Goal: Task Accomplishment & Management: Use online tool/utility

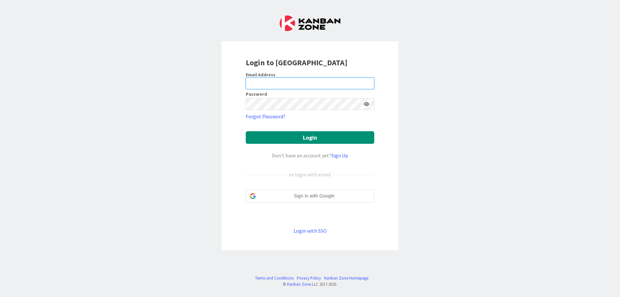
click at [265, 85] on input "email" at bounding box center [310, 83] width 128 height 12
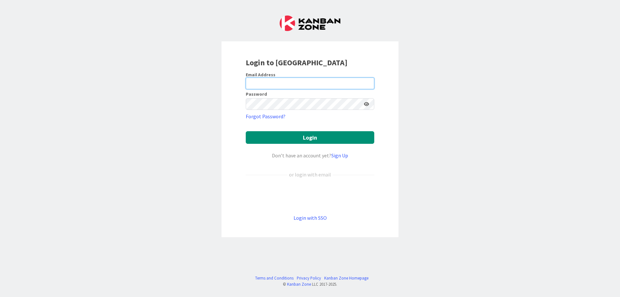
type input "[PERSON_NAME][EMAIL_ADDRESS][DOMAIN_NAME]"
click at [246, 131] on button "Login" at bounding box center [310, 137] width 128 height 13
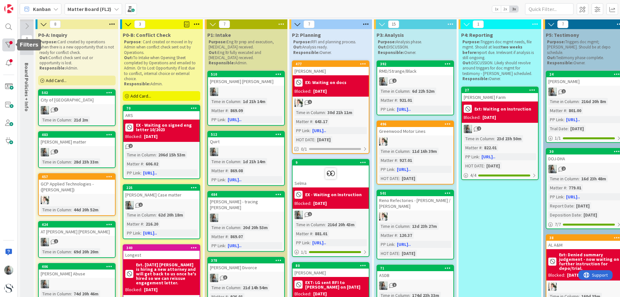
click at [9, 45] on div at bounding box center [8, 44] width 13 height 13
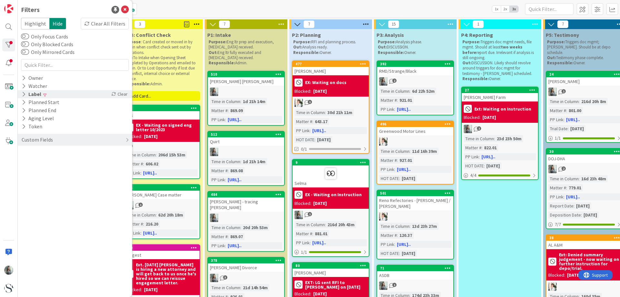
click at [23, 95] on icon at bounding box center [24, 93] width 4 height 5
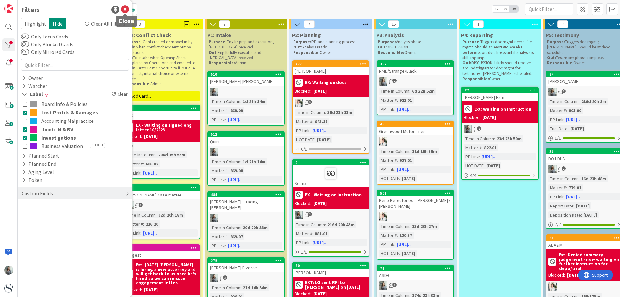
click at [123, 11] on icon at bounding box center [125, 10] width 8 height 8
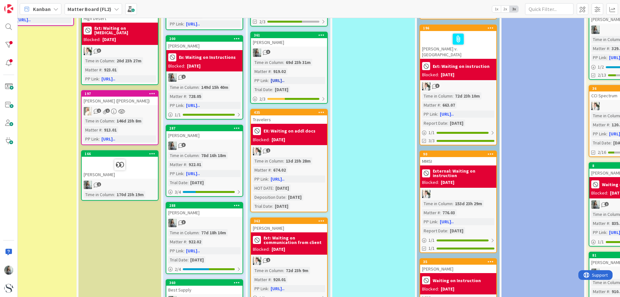
scroll to position [323, 126]
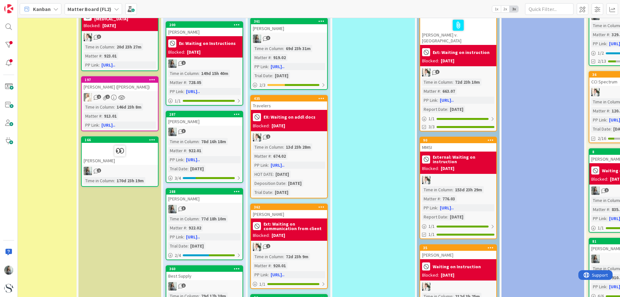
click at [296, 135] on div "1" at bounding box center [289, 137] width 76 height 8
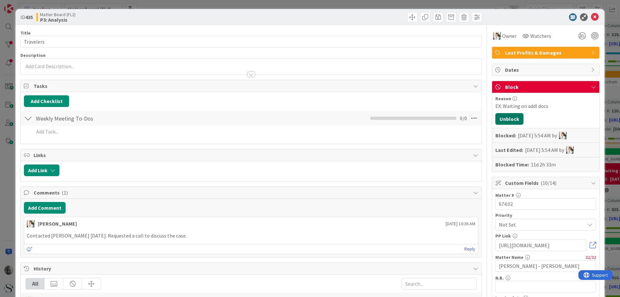
click at [507, 116] on button "Unblock" at bounding box center [509, 119] width 28 height 12
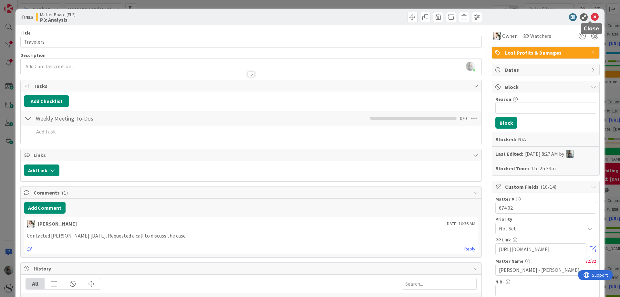
click at [591, 18] on icon at bounding box center [595, 17] width 8 height 8
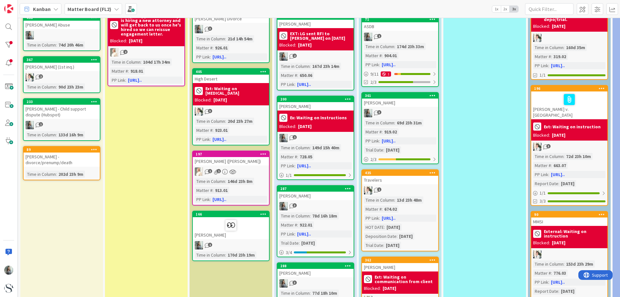
scroll to position [258, 15]
